Goal: Task Accomplishment & Management: Use online tool/utility

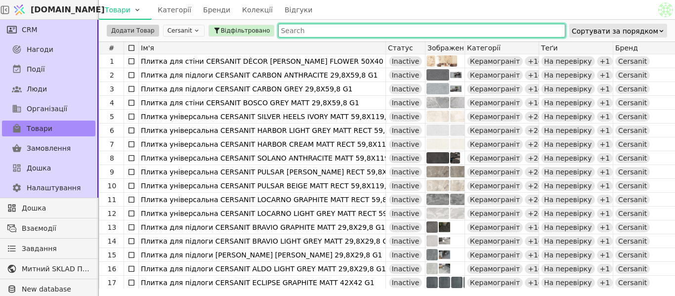
click at [309, 28] on input "text" at bounding box center [421, 31] width 287 height 14
click at [193, 32] on icon at bounding box center [196, 30] width 7 height 7
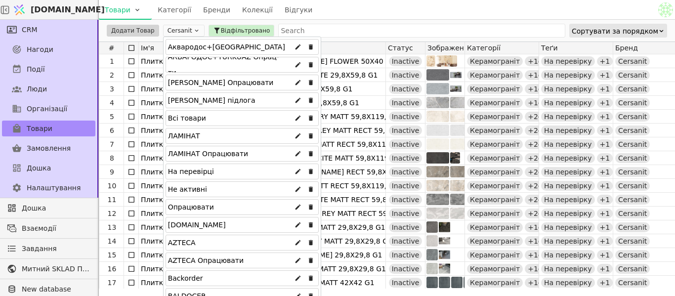
click at [250, 113] on div "Всі товари" at bounding box center [242, 118] width 153 height 16
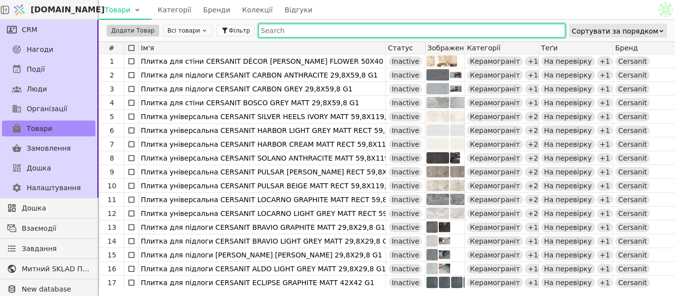
click at [306, 32] on input "text" at bounding box center [411, 31] width 307 height 14
type input "л"
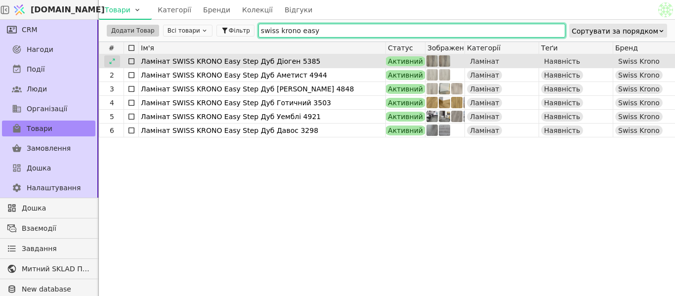
type input "swiss krono easy"
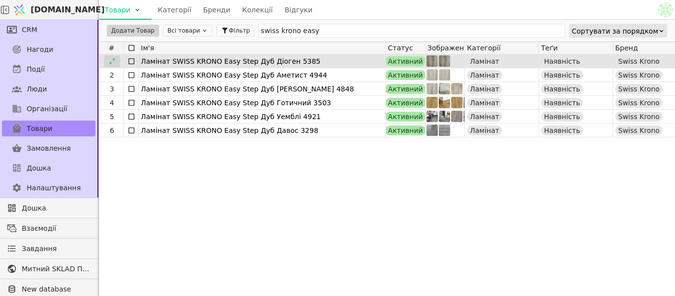
click at [109, 60] on icon at bounding box center [112, 61] width 7 height 7
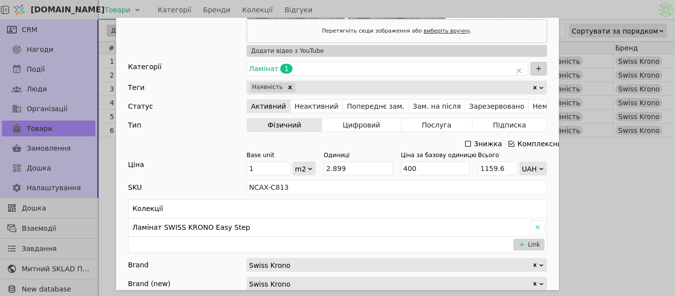
scroll to position [198, 0]
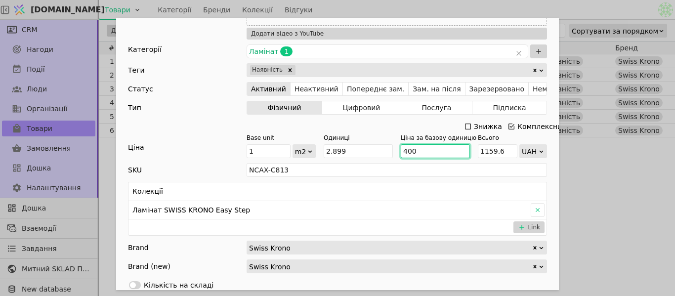
click at [428, 150] on input "400" at bounding box center [435, 151] width 69 height 14
type input "40"
type input "115.96000000000001"
type input "4"
type input "11.596"
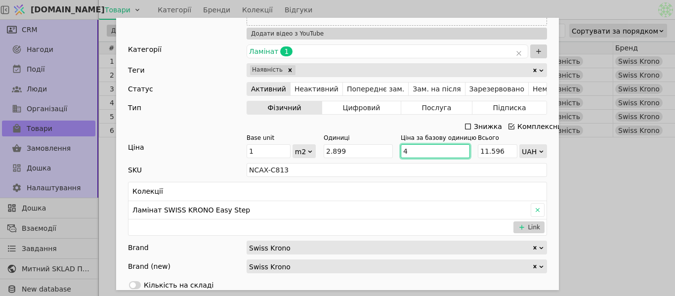
type input "48"
type input "139.152"
type input "480"
type input "1391.52"
type input "480"
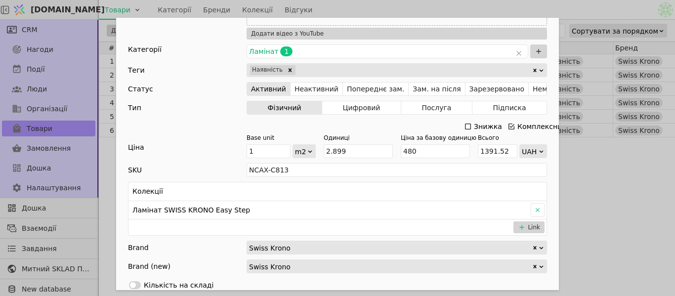
click at [394, 128] on div "Знижка Комплексний" at bounding box center [337, 127] width 419 height 14
click at [598, 9] on div "Ім'я Ламінат SWISS KRONO Easy Step Дуб Діоген 5385 Посилання swiss-krono-5385-e…" at bounding box center [337, 148] width 675 height 296
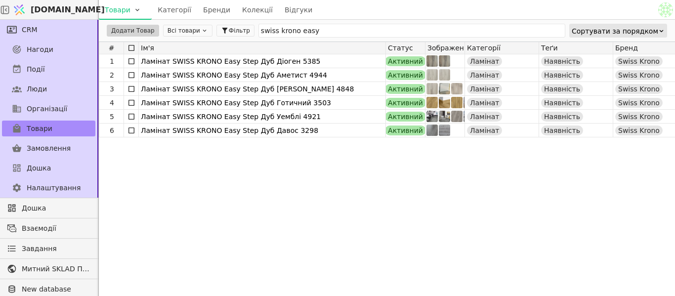
click at [466, 192] on div "1 Ламінат SWISS KRONO Easy Step Дуб Діоген 5385 Активний Ламінат Наявність Swis…" at bounding box center [659, 171] width 1120 height 234
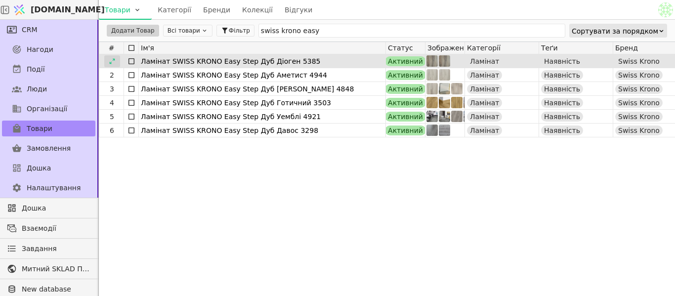
click at [109, 61] on icon at bounding box center [112, 61] width 7 height 7
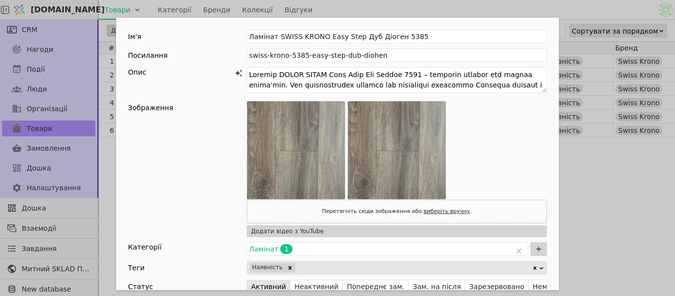
click at [569, 6] on div "Ім'я Ламінат SWISS KRONO Easy Step Дуб Діоген 5385 Посилання swiss-krono-5385-e…" at bounding box center [337, 148] width 675 height 296
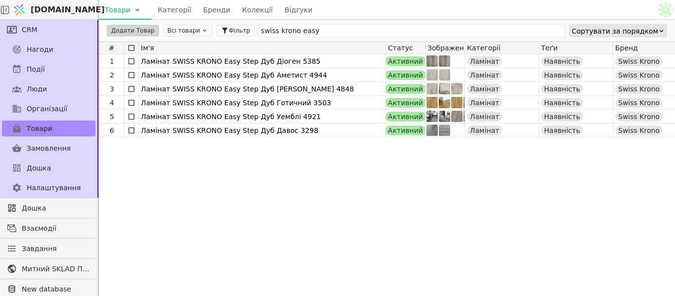
click at [569, 6] on div "Товари Категорії Бренди Колекції Відгуки" at bounding box center [377, 9] width 557 height 19
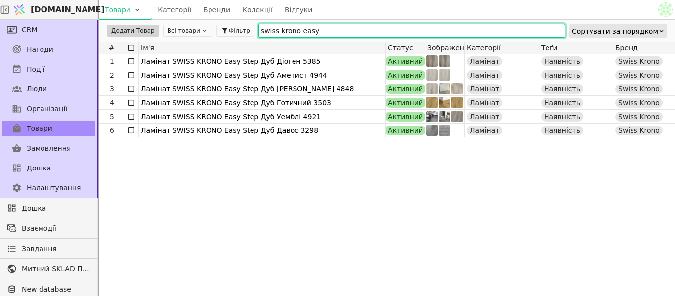
drag, startPoint x: 332, startPoint y: 31, endPoint x: 140, endPoint y: 27, distance: 192.2
click at [165, 29] on div "Додати Товар Всі товари Фільтр swiss krono easy Сортувати за порядком" at bounding box center [387, 31] width 576 height 22
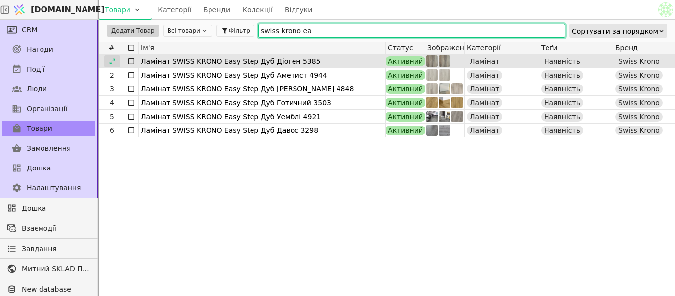
type input "swiss krono ea"
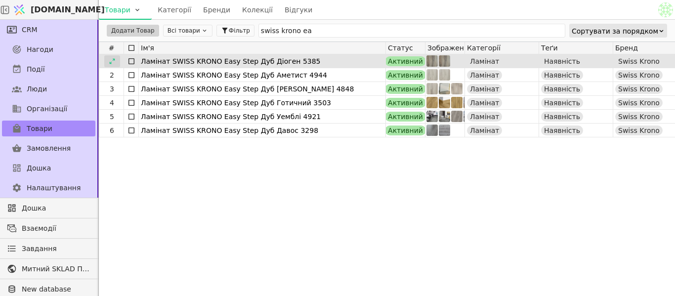
click at [112, 64] on icon at bounding box center [112, 61] width 7 height 7
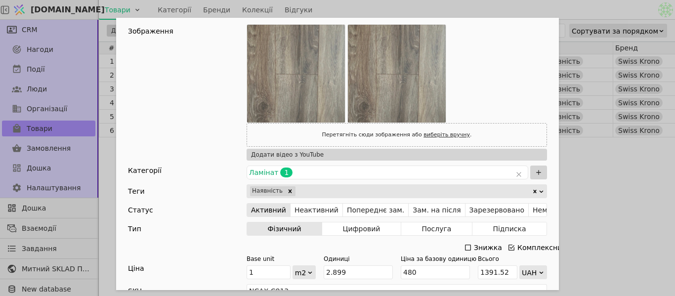
scroll to position [99, 0]
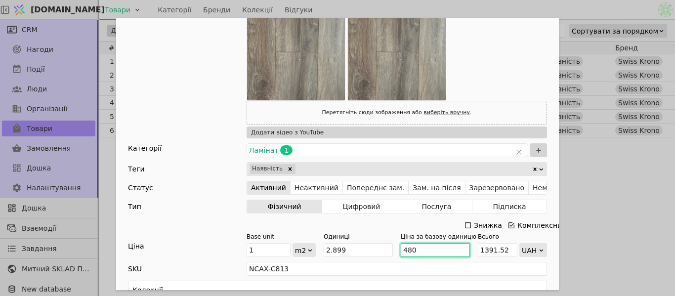
click at [414, 246] on input "480" at bounding box center [435, 250] width 69 height 14
type input "48"
type input "139.152"
type input "4"
type input "11.596"
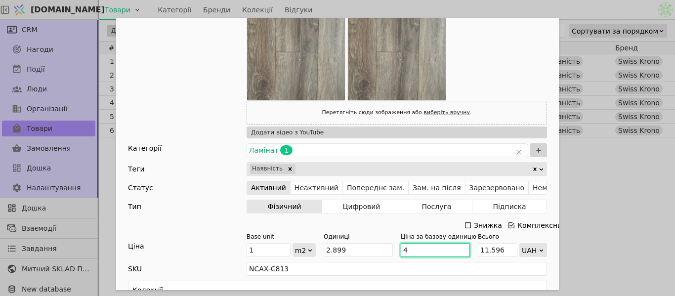
type input "49"
type input "142.051"
type input "495"
type input "1435.005"
type input "495"
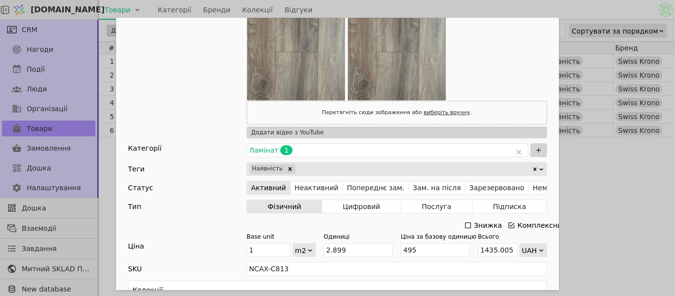
click at [578, 7] on div "Ім'я Ламінат SWISS KRONO Easy Step Дуб Діоген 5385 Посилання swiss-krono-5385-e…" at bounding box center [337, 148] width 675 height 296
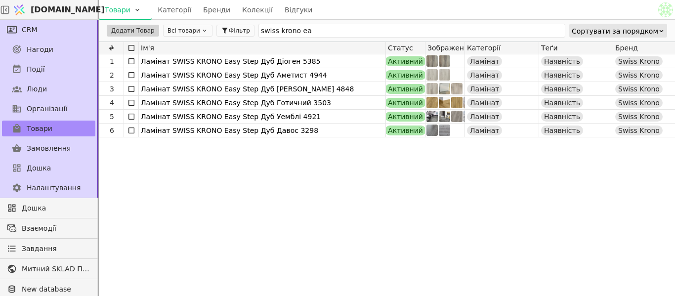
click at [242, 168] on div "1 Ламінат SWISS KRONO Easy Step Дуб Діоген 5385 Активний Ламінат Наявність Swis…" at bounding box center [659, 171] width 1120 height 234
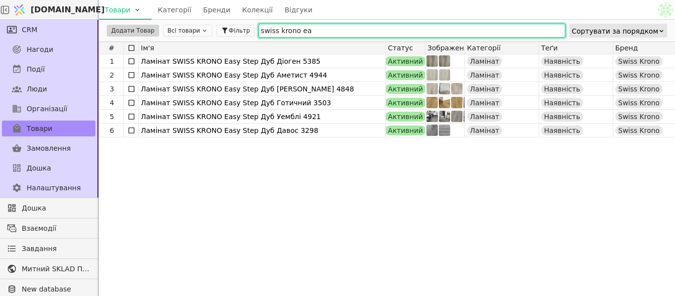
drag, startPoint x: 309, startPoint y: 35, endPoint x: 166, endPoint y: 35, distance: 143.3
click at [166, 35] on div "Додати Товар Всі товари Фільтр swiss krono ea Сортувати за порядком" at bounding box center [387, 31] width 576 height 22
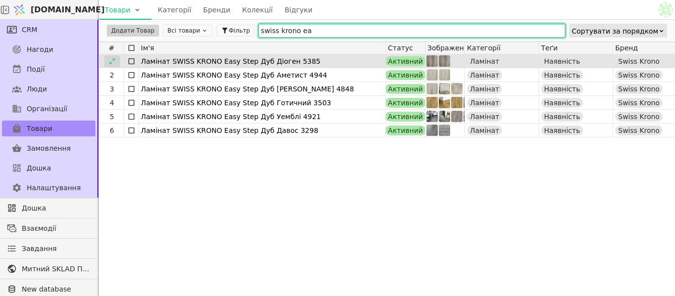
type input "swiss krono ea"
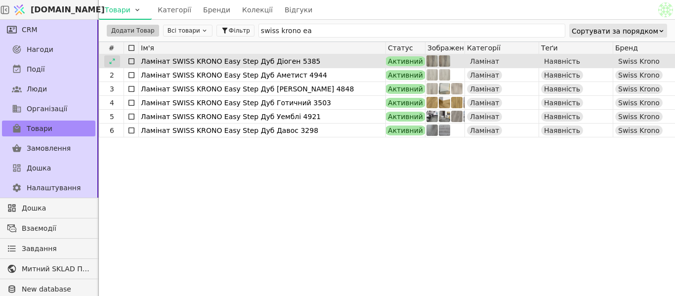
click at [118, 59] on div at bounding box center [112, 61] width 16 height 12
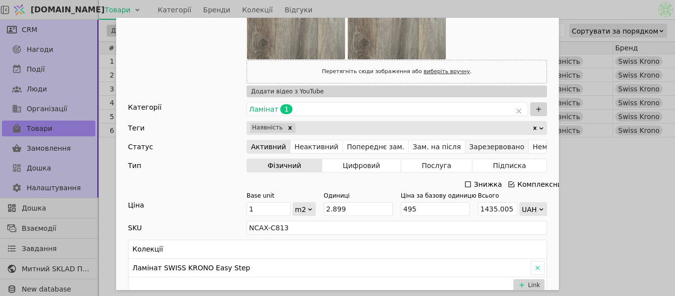
scroll to position [148, 0]
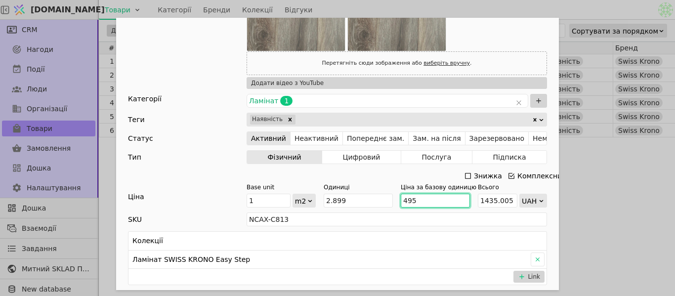
click at [442, 200] on input "495" at bounding box center [435, 201] width 69 height 14
type input "49"
type input "142.051"
type input "4"
type input "11.596"
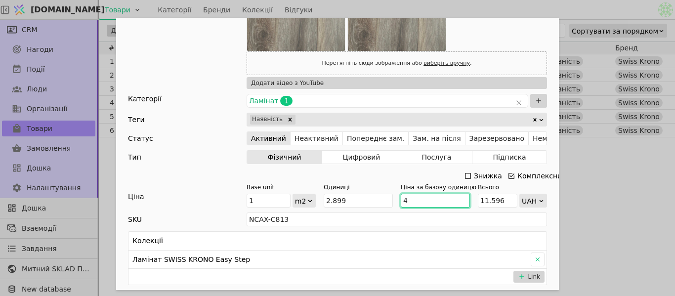
type input "49"
type input "142.051"
type input "495"
type input "1435.005"
type input "49"
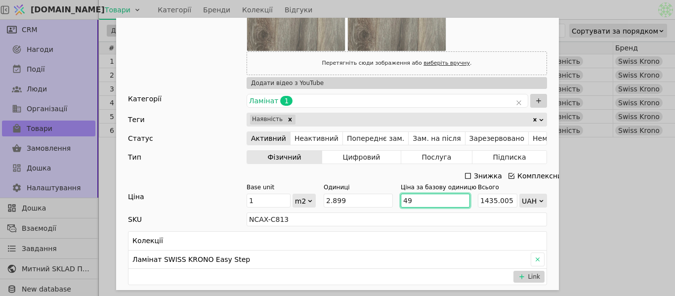
type input "142.051"
type input "4"
type input "11.596"
type input "40"
type input "115.96000000000001"
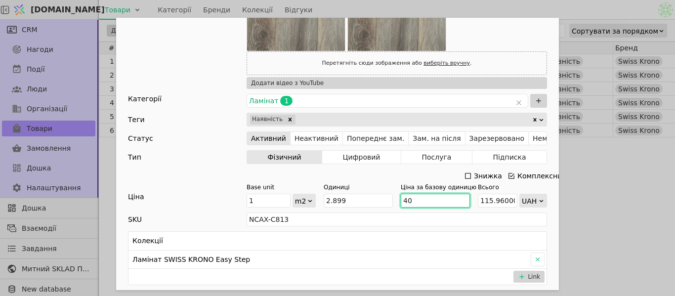
type input "400"
type input "1159.6"
type input "40"
type input "115.96000000000001"
type input "4"
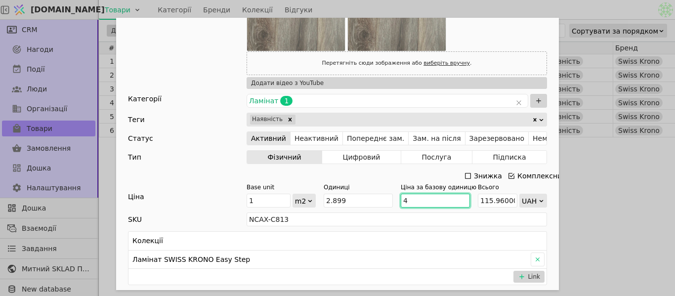
type input "11.596"
type input "49"
type input "142.051"
type input "495"
type input "1435.005"
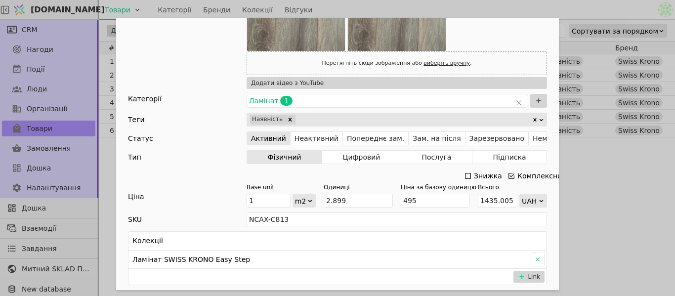
click at [570, 12] on div "Ім'я Ламінат SWISS KRONO Easy Step Дуб Діоген 5385 Посилання swiss-krono-5385-e…" at bounding box center [337, 148] width 675 height 296
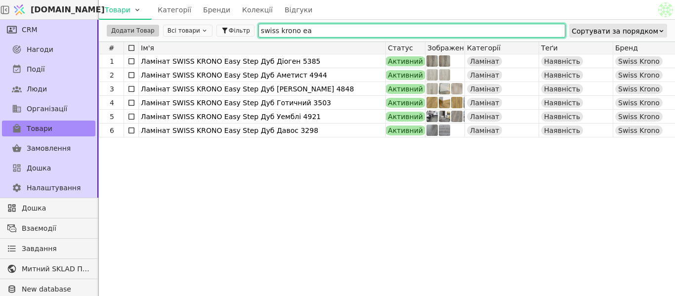
click at [360, 31] on input "swiss krono ea" at bounding box center [411, 31] width 307 height 14
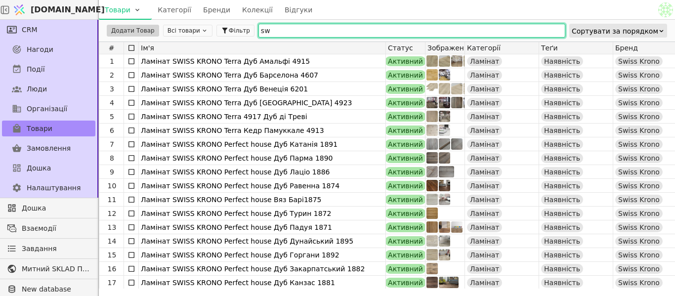
type input "s"
